Goal: Find specific page/section: Find specific page/section

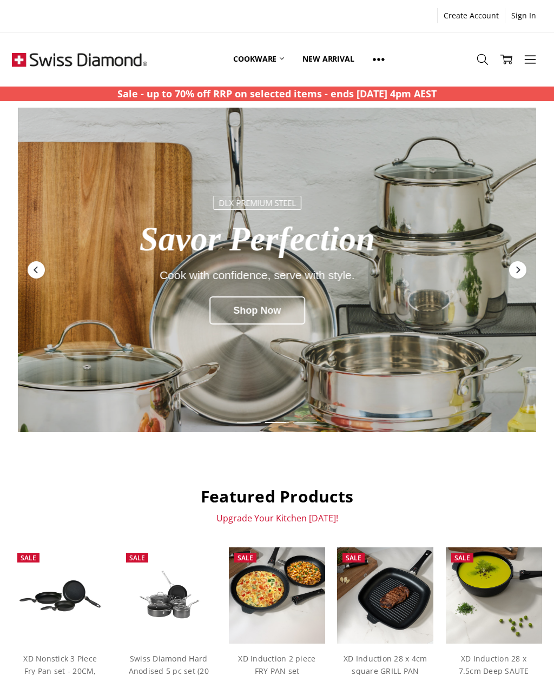
click at [528, 62] on icon at bounding box center [530, 60] width 12 height 12
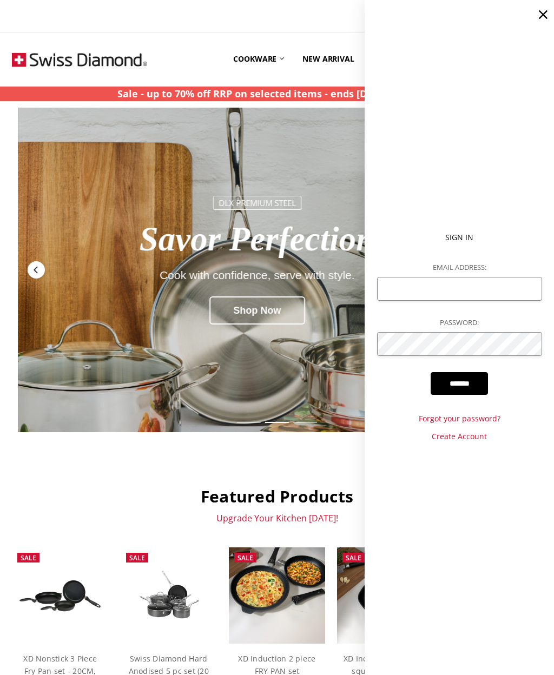
click at [314, 146] on div "DLX Premium Steel Savor Perfection Cook with confidence, serve with style. Shop…" at bounding box center [257, 266] width 398 height 303
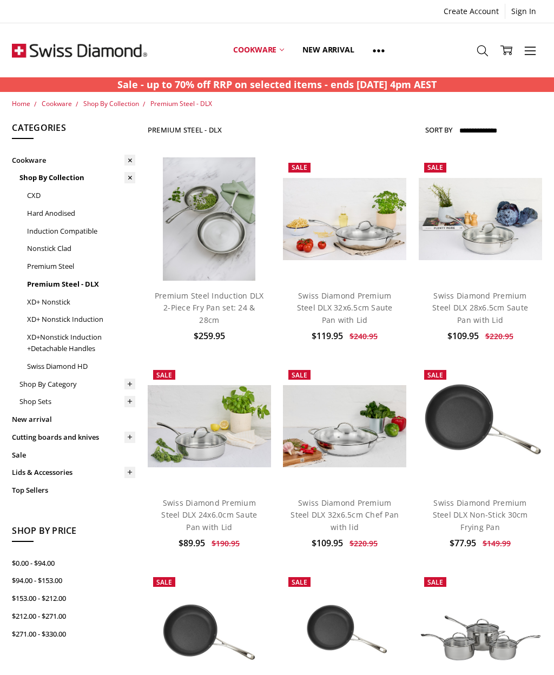
click at [82, 317] on link "XD+ Nonstick Induction" at bounding box center [81, 320] width 108 height 18
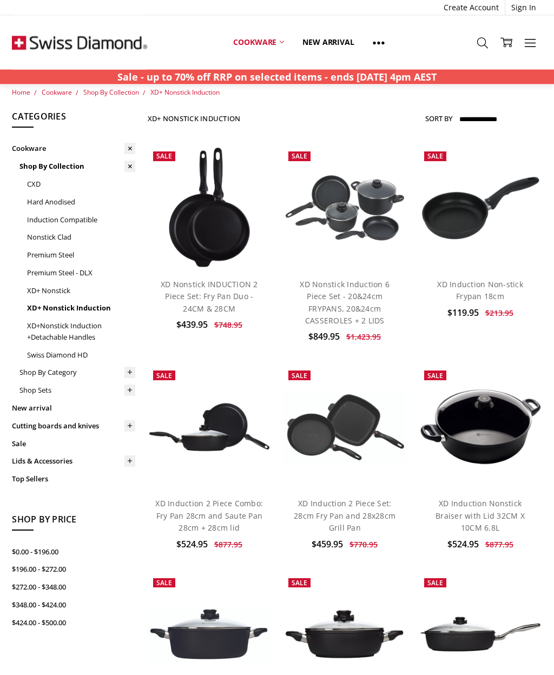
scroll to position [11, 0]
click at [87, 218] on link "Induction Compatible" at bounding box center [81, 220] width 108 height 18
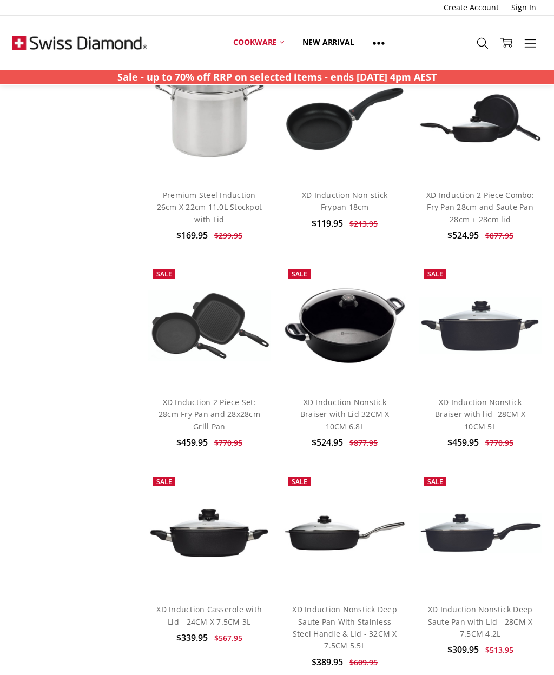
scroll to position [770, 0]
